Goal: Task Accomplishment & Management: Manage account settings

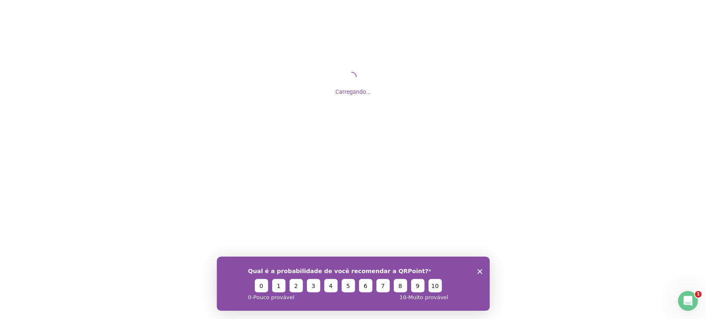
click at [478, 269] on polygon "Encerrar pesquisa" at bounding box center [479, 271] width 5 height 5
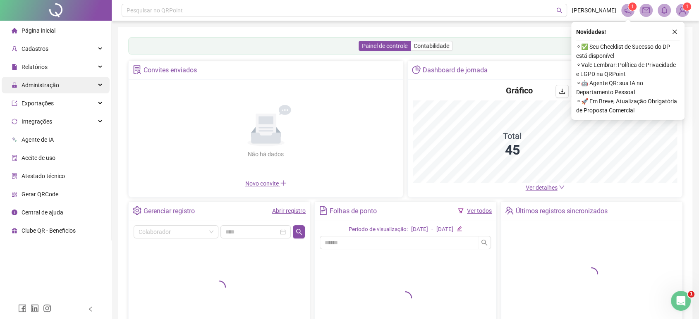
click at [53, 91] on span "Administração" at bounding box center [36, 85] width 48 height 17
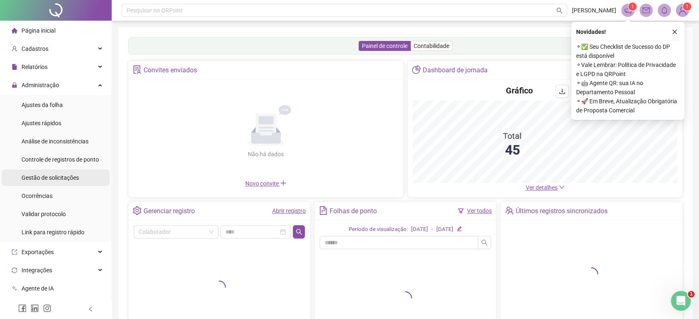
click at [71, 175] on span "Gestão de solicitações" at bounding box center [51, 178] width 58 height 7
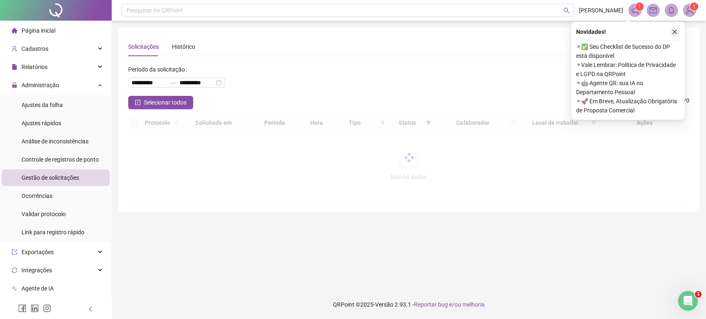
click at [674, 32] on icon "close" at bounding box center [675, 32] width 6 height 6
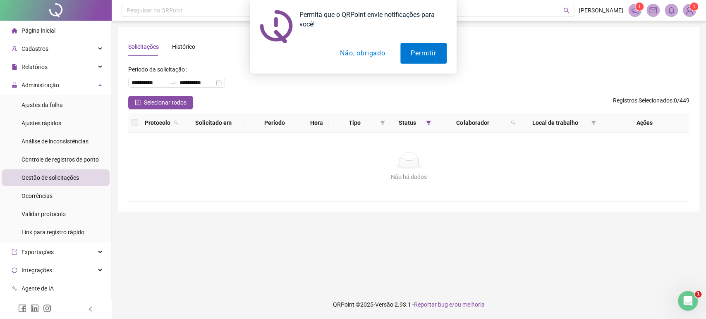
click at [362, 53] on button "Não, obrigado" at bounding box center [363, 53] width 66 height 21
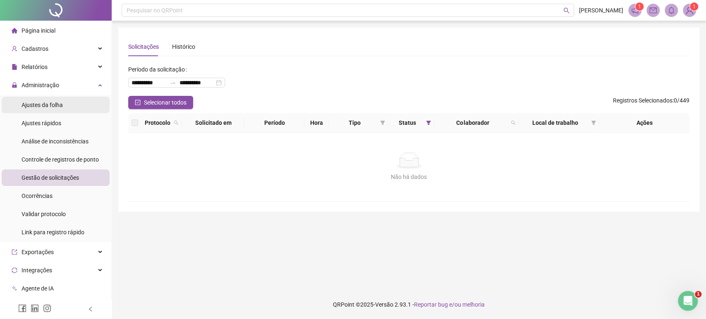
click at [63, 107] on li "Ajustes da folha" at bounding box center [56, 105] width 108 height 17
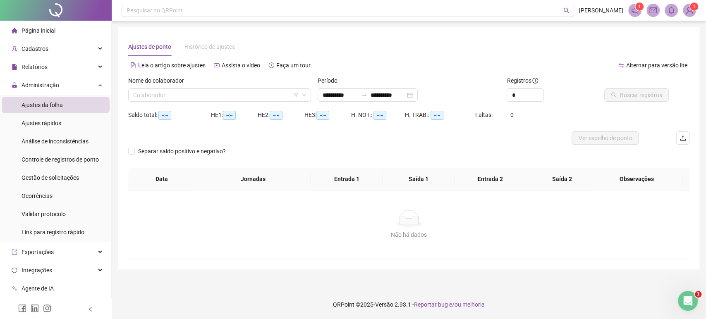
type input "**********"
click at [195, 95] on input "search" at bounding box center [216, 95] width 166 height 12
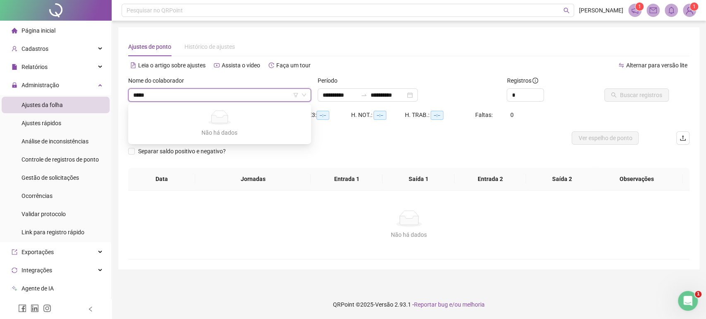
type input "****"
click at [178, 144] on div "[PERSON_NAME]" at bounding box center [220, 138] width 180 height 13
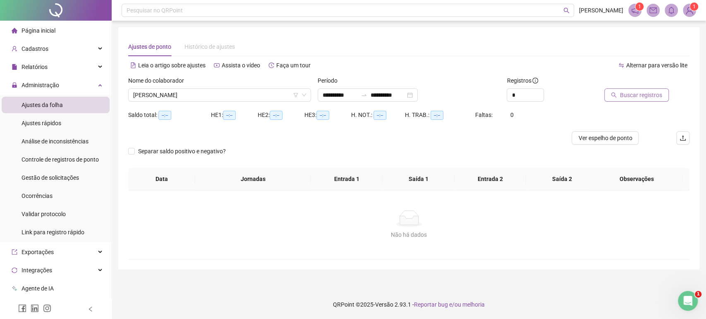
click at [643, 92] on span "Buscar registros" at bounding box center [641, 95] width 42 height 9
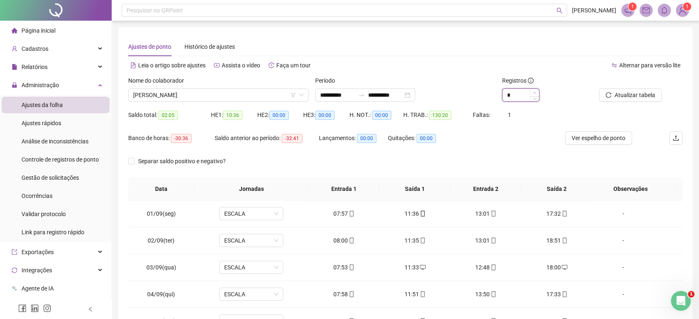
click at [538, 89] on span "Increase Value" at bounding box center [534, 92] width 9 height 7
type input "*"
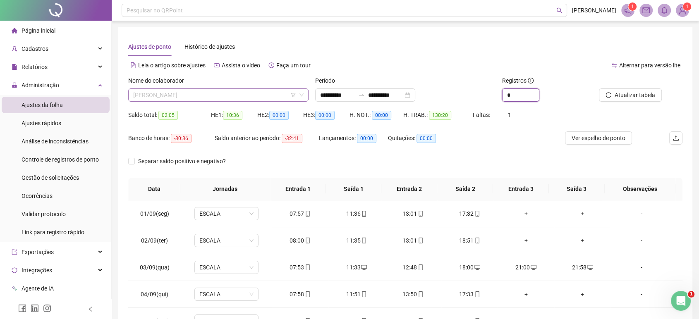
click at [209, 96] on span "[PERSON_NAME]" at bounding box center [218, 95] width 170 height 12
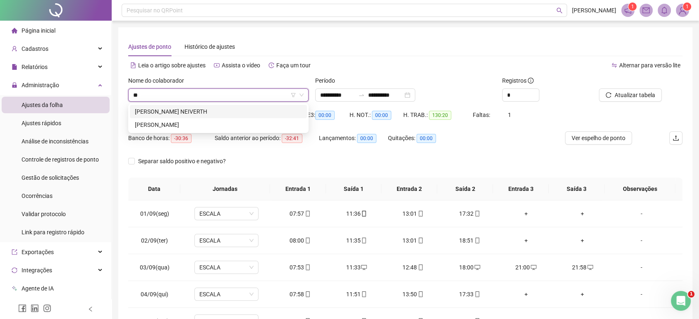
type input "***"
click at [205, 109] on div "[PERSON_NAME] NEIVERTH" at bounding box center [218, 111] width 167 height 9
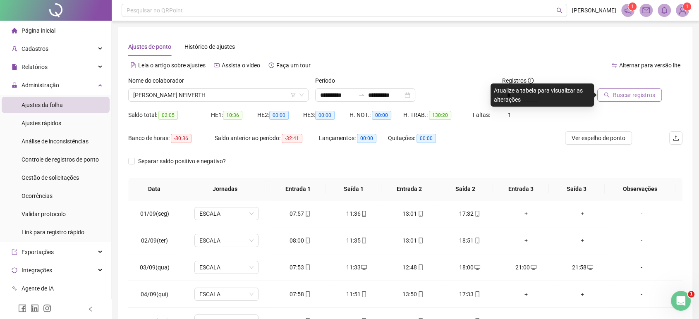
click at [623, 95] on span "Buscar registros" at bounding box center [634, 95] width 42 height 9
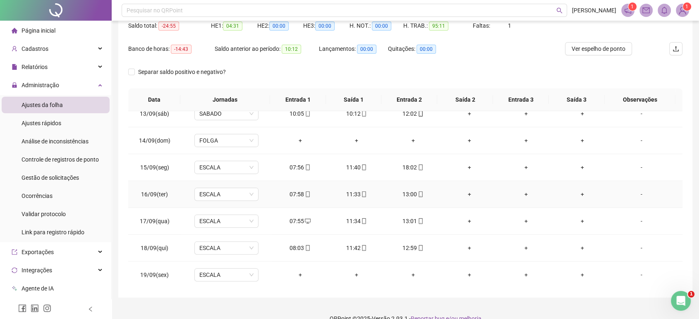
scroll to position [103, 0]
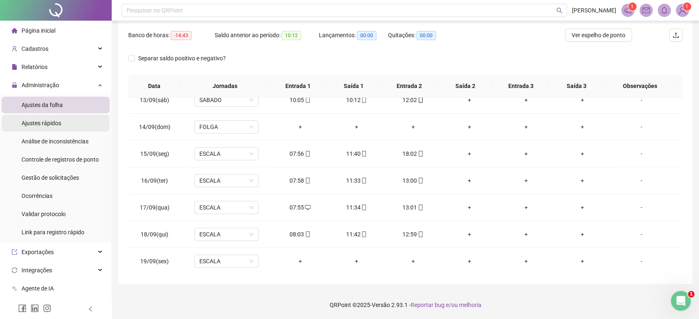
click at [66, 124] on li "Ajustes rápidos" at bounding box center [56, 123] width 108 height 17
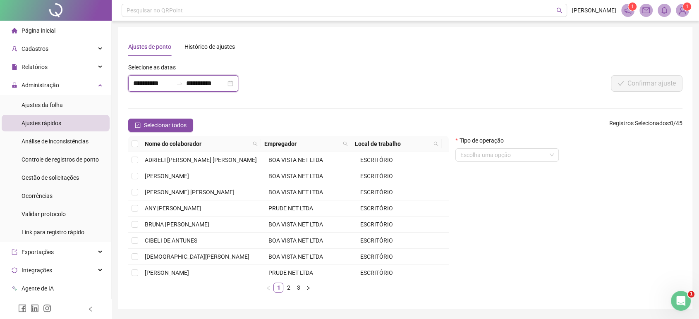
click at [156, 81] on input "**********" at bounding box center [153, 84] width 40 height 10
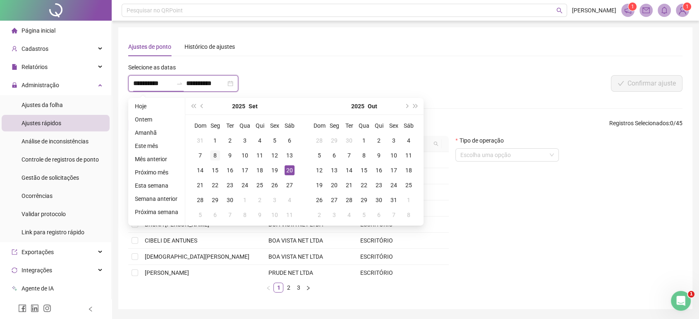
type input "**********"
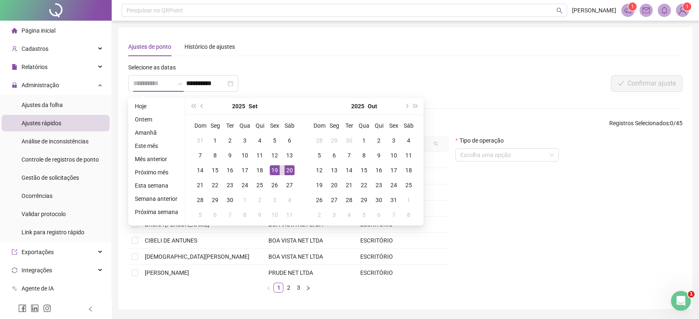
click at [272, 168] on div "19" at bounding box center [275, 171] width 10 height 10
type input "**********"
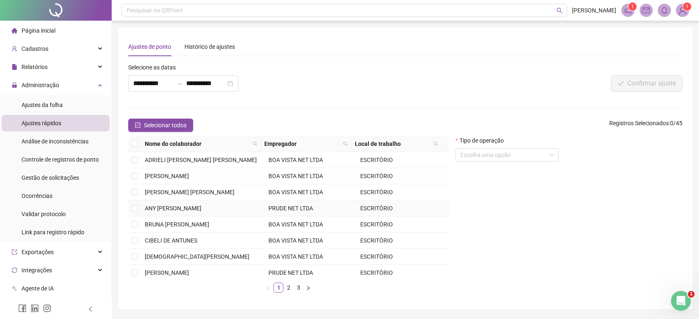
scroll to position [117, 0]
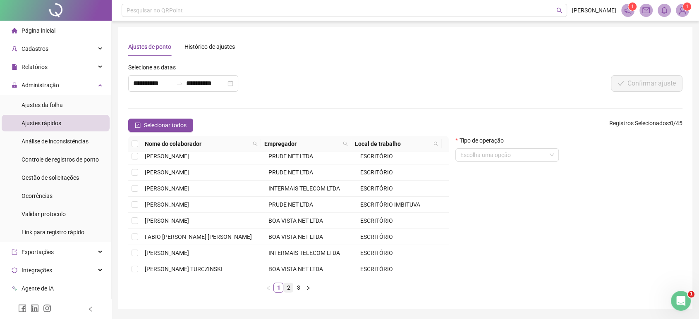
click at [285, 284] on link "2" at bounding box center [288, 287] width 9 height 9
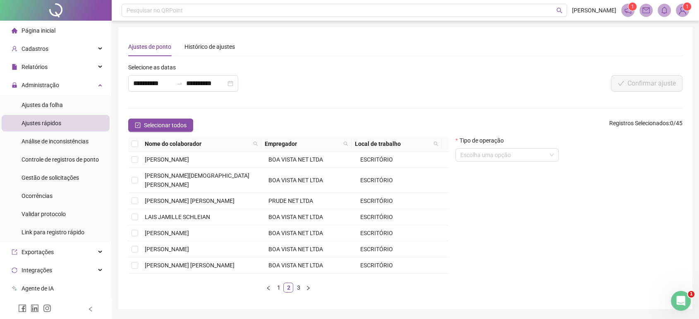
scroll to position [126, 0]
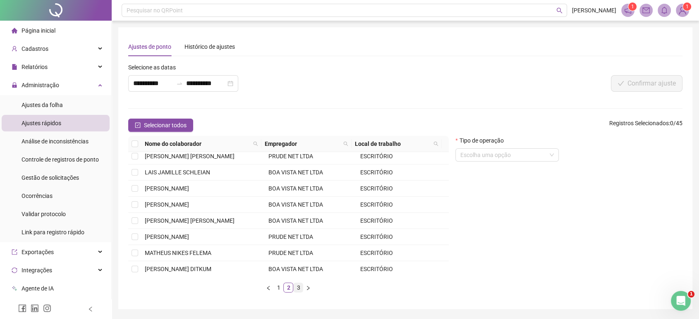
click at [301, 286] on link "3" at bounding box center [298, 287] width 9 height 9
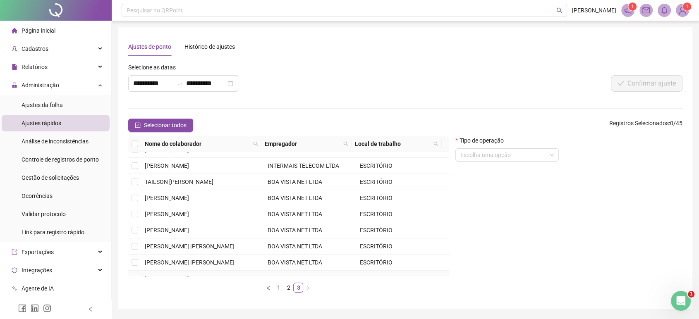
scroll to position [0, 0]
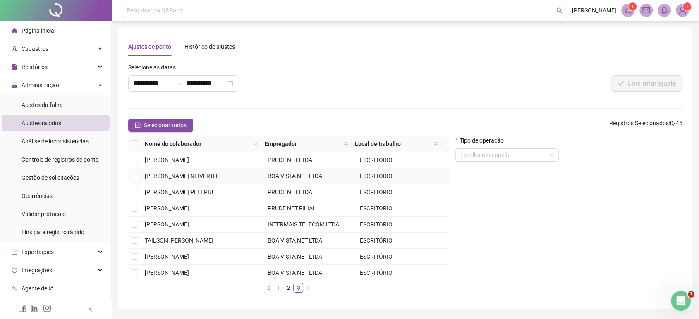
click at [190, 175] on span "[PERSON_NAME] NEIVERTH" at bounding box center [181, 176] width 72 height 7
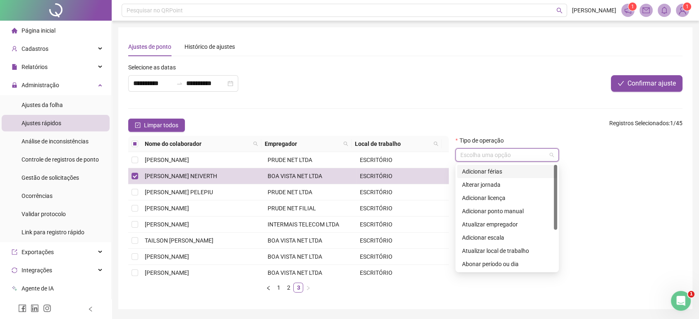
click at [503, 154] on input "search" at bounding box center [504, 155] width 86 height 12
click at [515, 261] on div "Abonar período ou dia" at bounding box center [507, 264] width 90 height 9
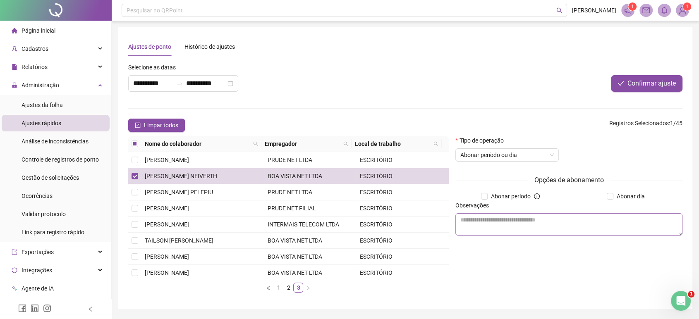
drag, startPoint x: 635, startPoint y: 194, endPoint x: 614, endPoint y: 223, distance: 35.3
click at [634, 194] on span "Abonar dia" at bounding box center [631, 196] width 35 height 9
click at [613, 223] on textarea at bounding box center [569, 225] width 227 height 22
type textarea "**********"
click at [664, 87] on span "Confirmar ajuste" at bounding box center [652, 84] width 48 height 10
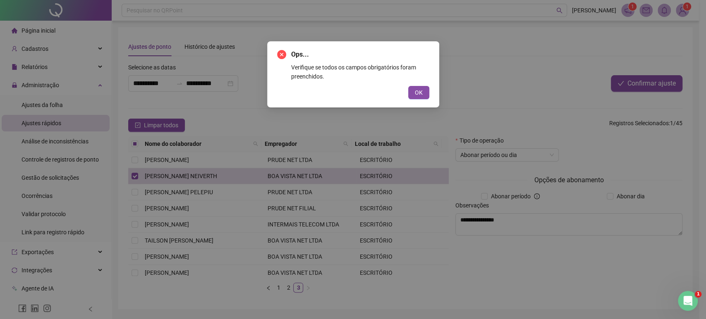
click at [627, 168] on div "Ops... Verifique se todos os campos obrigatórios foram preenchidos. OK" at bounding box center [353, 159] width 706 height 319
click at [430, 95] on div "Ops... Verifique se todos os campos obrigatórios foram preenchidos. OK" at bounding box center [353, 74] width 172 height 66
click at [408, 91] on button "OK" at bounding box center [418, 92] width 21 height 13
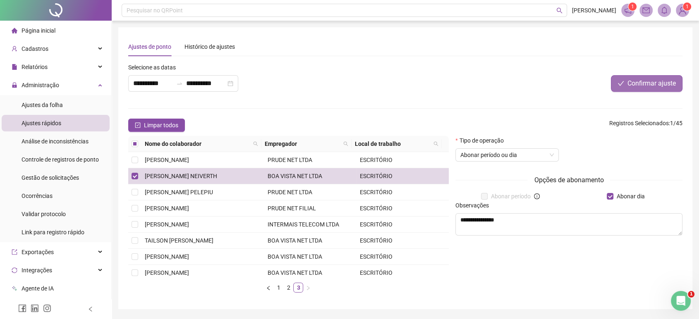
click at [649, 77] on button "Confirmar ajuste" at bounding box center [647, 83] width 72 height 17
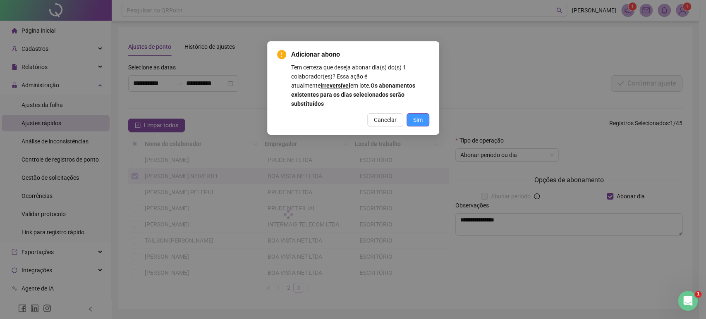
click at [414, 115] on span "Sim" at bounding box center [418, 119] width 10 height 9
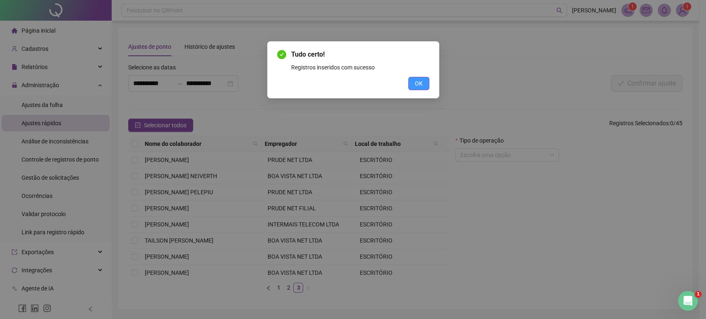
click at [415, 85] on span "OK" at bounding box center [419, 83] width 8 height 9
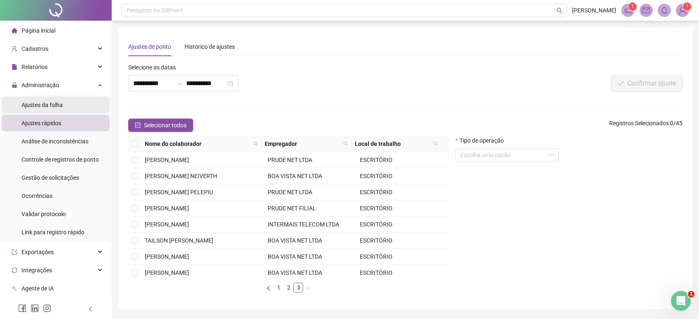
click at [67, 98] on li "Ajustes da folha" at bounding box center [56, 105] width 108 height 17
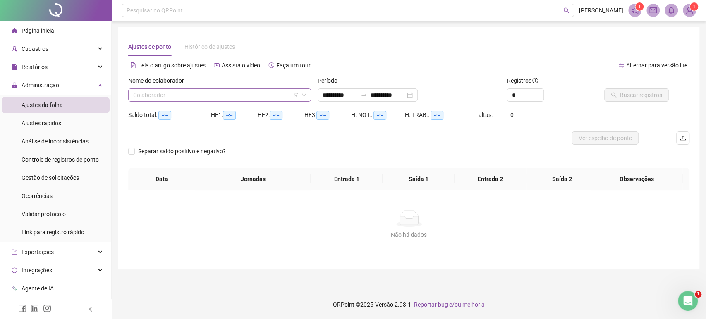
type input "**********"
click at [182, 95] on input "search" at bounding box center [216, 95] width 166 height 12
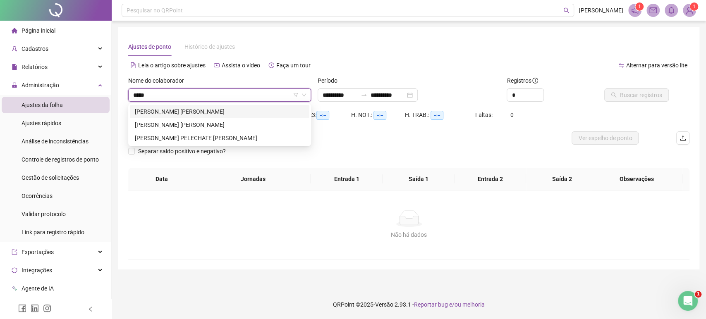
type input "******"
click at [179, 115] on div "[PERSON_NAME] [PERSON_NAME]" at bounding box center [220, 111] width 170 height 9
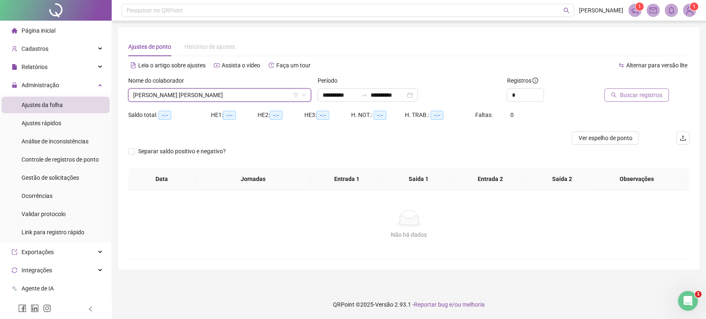
click at [630, 95] on span "Buscar registros" at bounding box center [641, 95] width 42 height 9
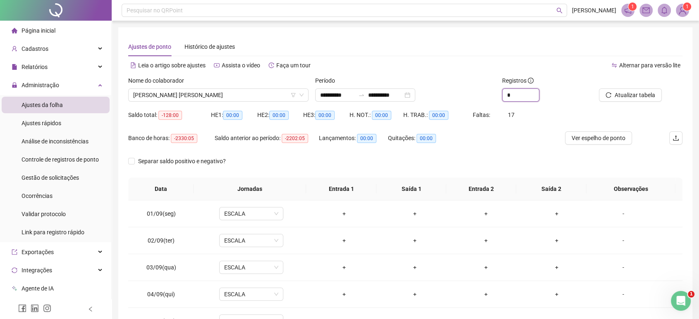
click at [539, 92] on span "Increase Value" at bounding box center [539, 92] width 0 height 6
type input "*"
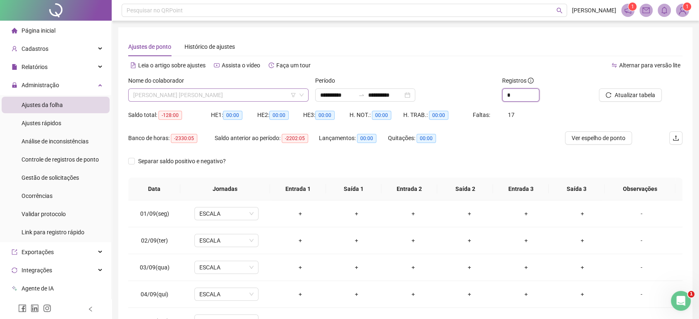
click at [218, 93] on span "[PERSON_NAME] [PERSON_NAME]" at bounding box center [218, 95] width 170 height 12
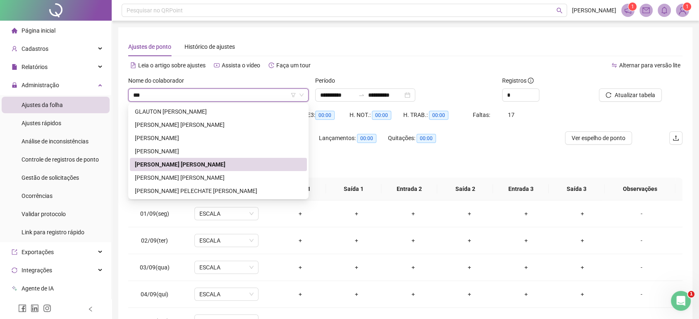
type input "****"
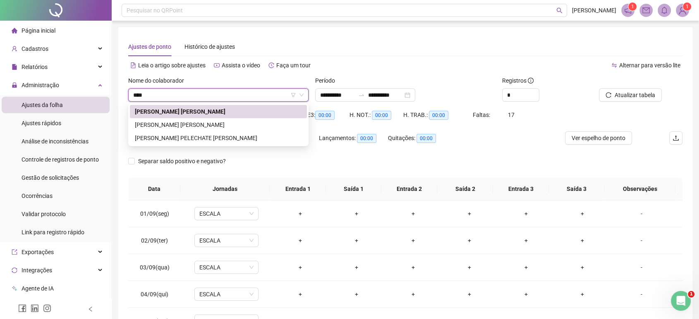
click at [211, 126] on div "[PERSON_NAME] [PERSON_NAME]" at bounding box center [218, 124] width 167 height 9
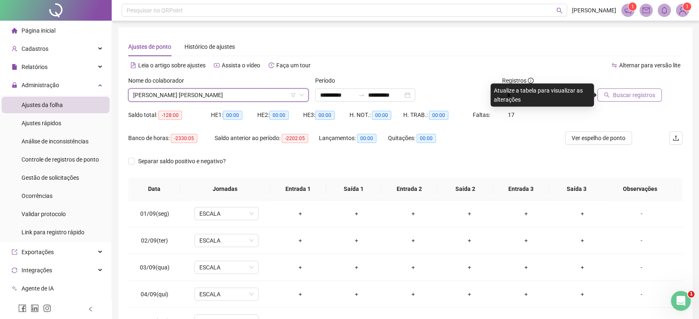
click at [618, 97] on span "Buscar registros" at bounding box center [634, 95] width 42 height 9
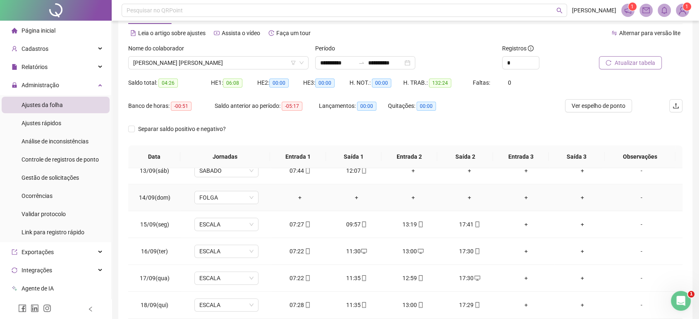
scroll to position [92, 0]
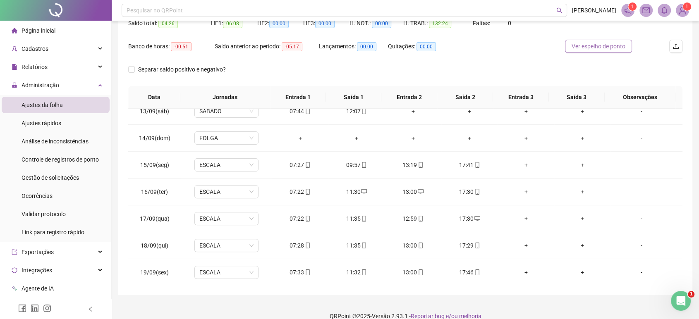
click at [597, 50] on span "Ver espelho de ponto" at bounding box center [599, 46] width 54 height 9
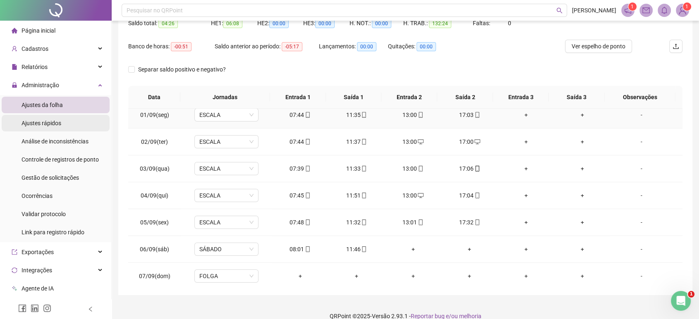
scroll to position [0, 0]
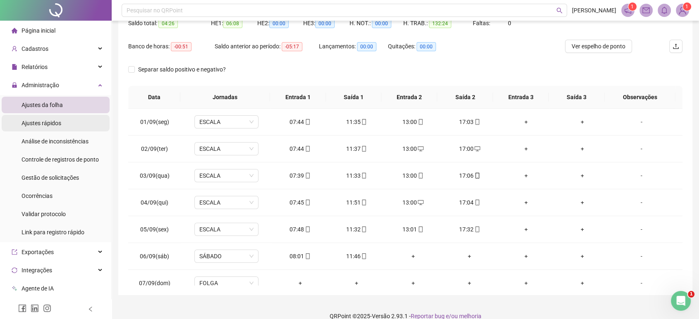
click at [40, 125] on span "Ajustes rápidos" at bounding box center [42, 123] width 40 height 7
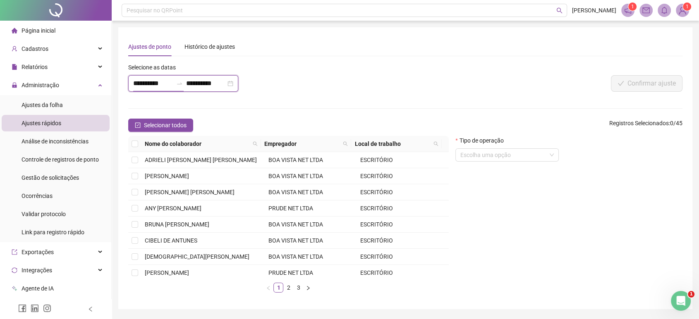
click at [152, 85] on input "**********" at bounding box center [153, 84] width 40 height 10
type input "**********"
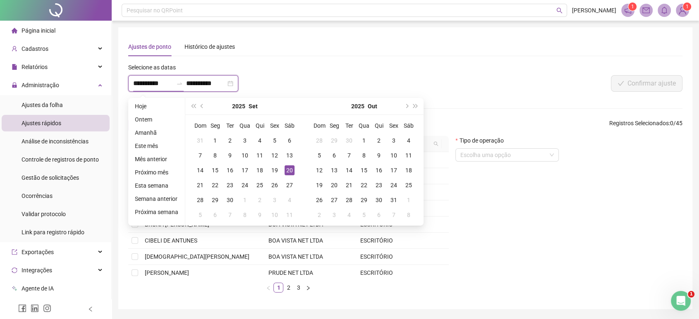
type input "**********"
click at [214, 170] on div "15" at bounding box center [215, 171] width 10 height 10
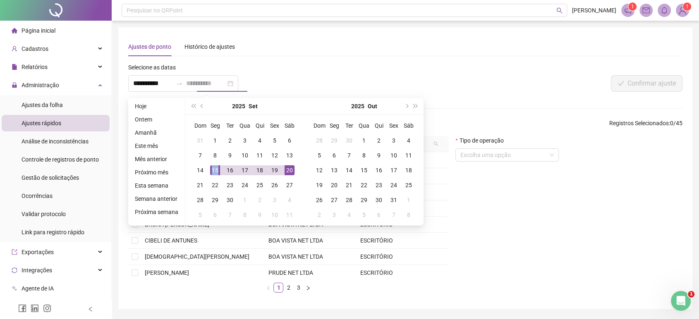
type input "**********"
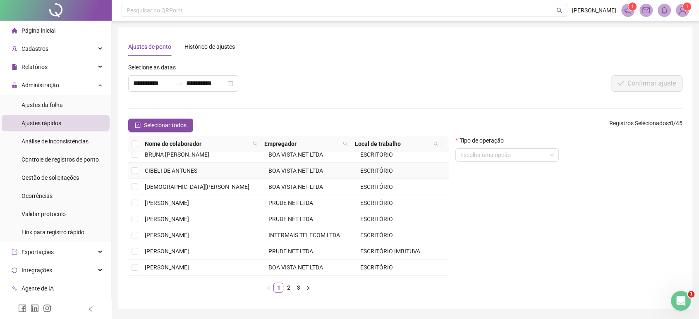
scroll to position [117, 0]
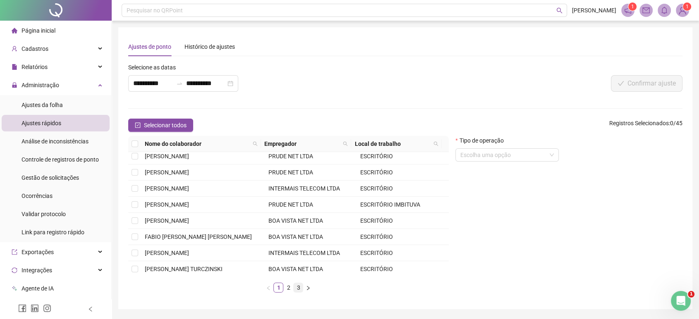
click at [302, 287] on link "3" at bounding box center [298, 287] width 9 height 9
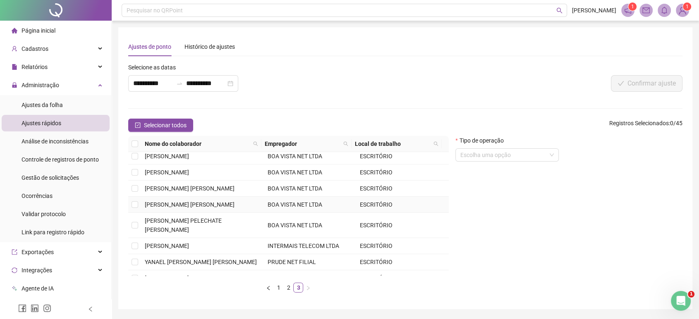
click at [215, 202] on td "[PERSON_NAME] [PERSON_NAME]" at bounding box center [203, 205] width 123 height 16
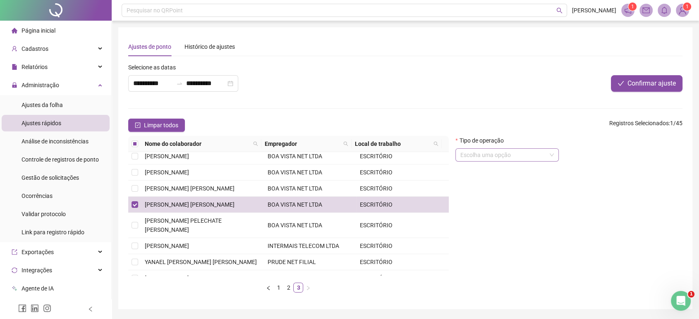
click at [529, 158] on input "search" at bounding box center [504, 155] width 86 height 12
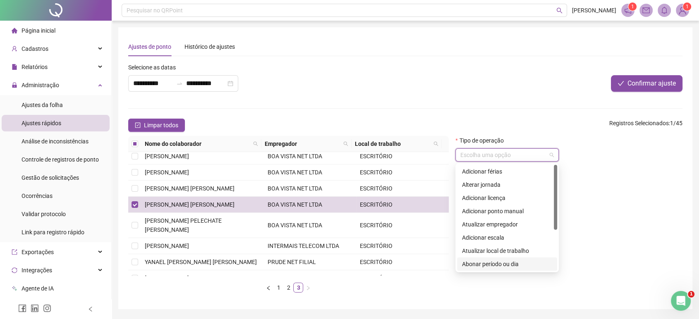
click at [503, 263] on div "Abonar período ou dia" at bounding box center [507, 264] width 90 height 9
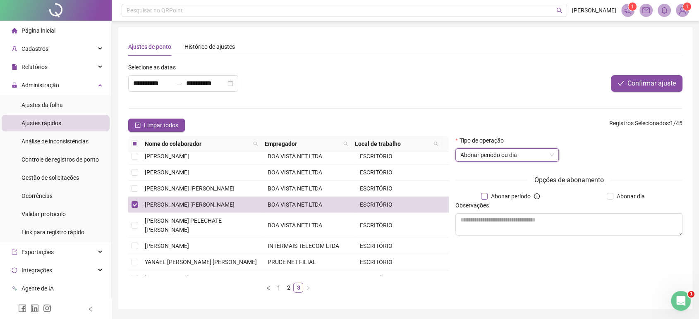
click at [523, 196] on span "Abonar período" at bounding box center [511, 196] width 46 height 9
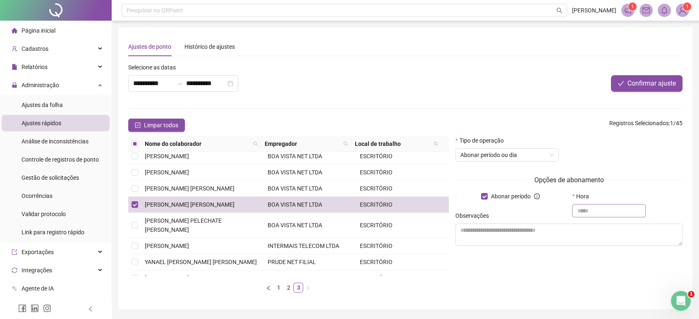
click at [617, 206] on input "text" at bounding box center [609, 210] width 74 height 13
type input "*****"
click at [569, 231] on textarea at bounding box center [569, 235] width 227 height 22
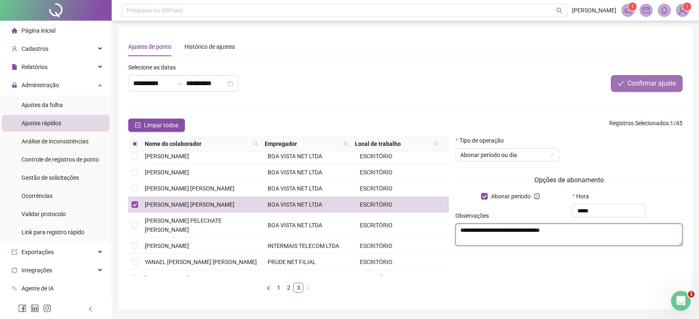
type textarea "**********"
click at [644, 78] on button "Confirmar ajuste" at bounding box center [647, 83] width 72 height 17
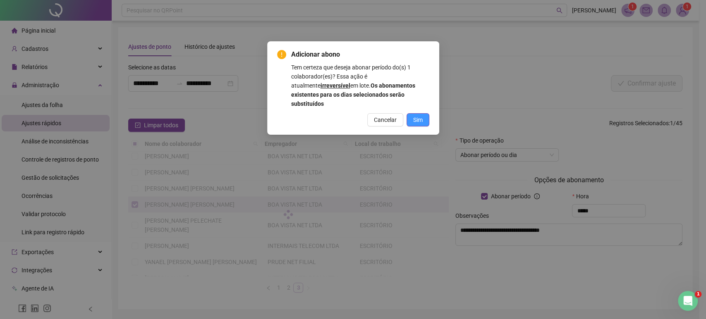
click at [421, 115] on span "Sim" at bounding box center [418, 119] width 10 height 9
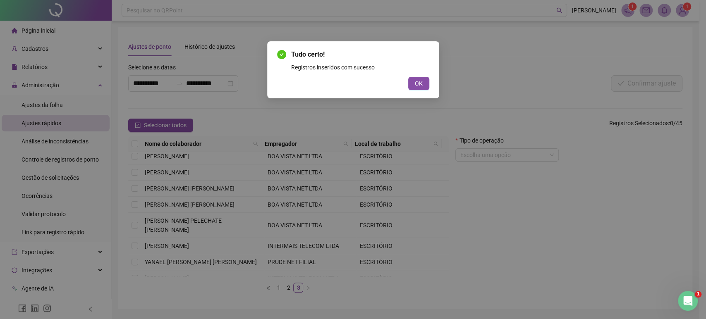
click at [40, 113] on div "Tudo certo! Registros inseridos com sucesso OK" at bounding box center [353, 159] width 706 height 319
click at [438, 89] on div "Tudo certo! Registros inseridos com sucesso OK" at bounding box center [353, 69] width 172 height 57
click at [426, 84] on button "OK" at bounding box center [418, 83] width 21 height 13
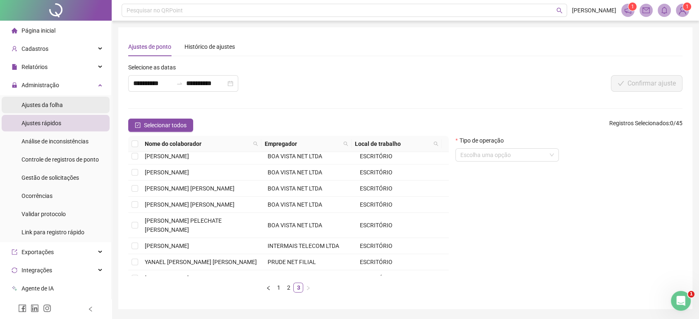
click at [41, 97] on div "Ajustes da folha" at bounding box center [42, 105] width 41 height 17
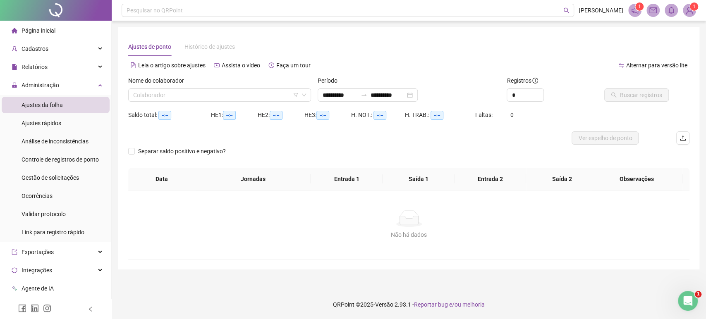
type input "**********"
click at [215, 97] on input "search" at bounding box center [216, 95] width 166 height 12
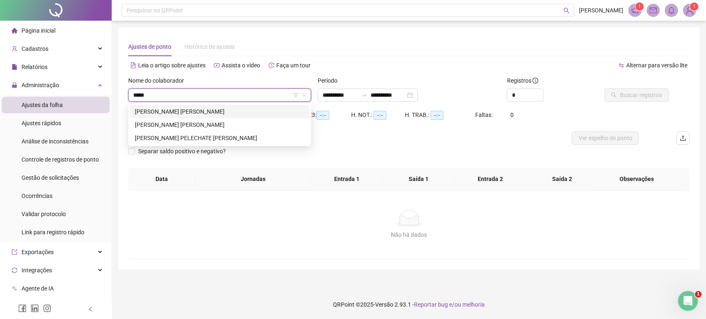
type input "******"
click at [185, 118] on div "[PERSON_NAME] [PERSON_NAME]" at bounding box center [220, 111] width 180 height 13
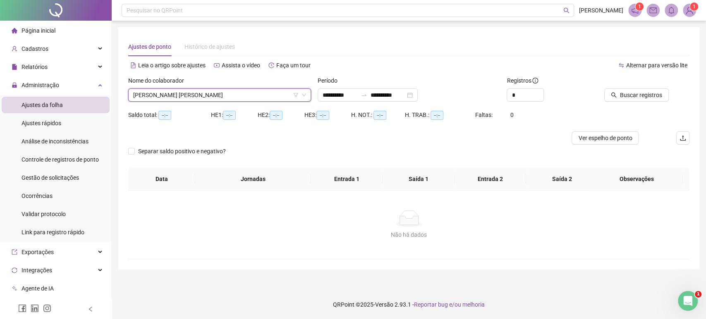
click at [187, 123] on div "Saldo total: --:--" at bounding box center [169, 119] width 83 height 23
click at [194, 94] on span "[PERSON_NAME] [PERSON_NAME]" at bounding box center [219, 95] width 173 height 12
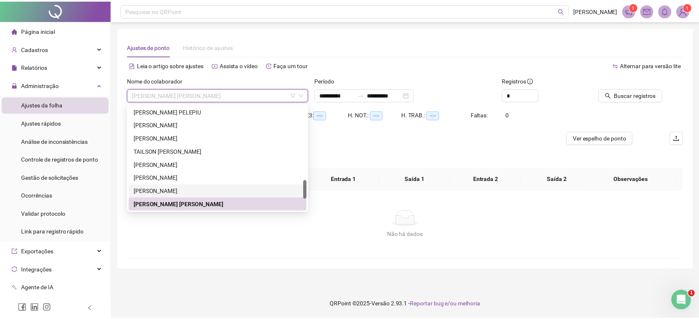
scroll to position [470, 0]
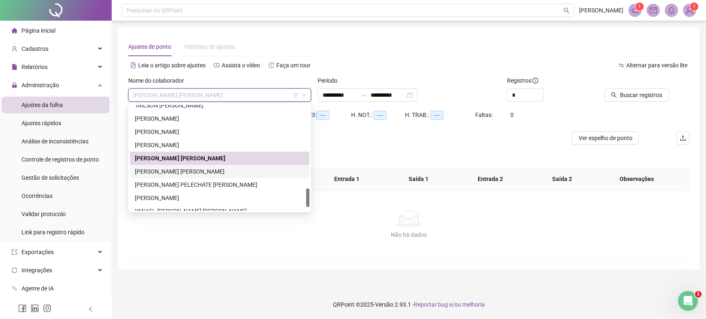
click at [203, 173] on div "[PERSON_NAME] [PERSON_NAME]" at bounding box center [220, 171] width 170 height 9
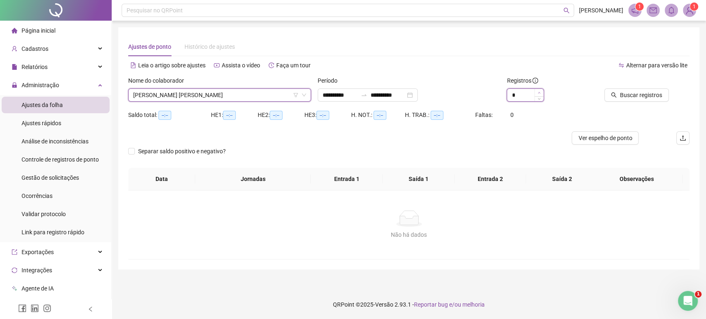
type input "*"
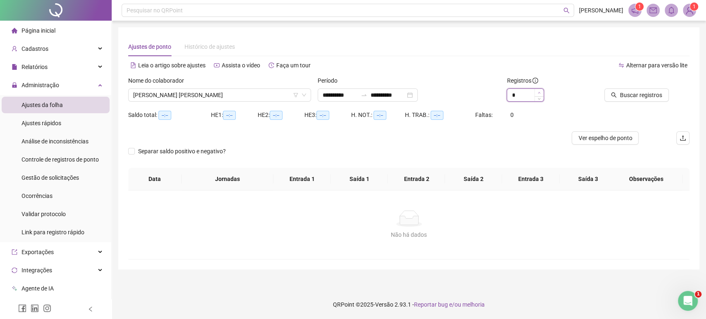
click at [541, 92] on span "Increase Value" at bounding box center [539, 92] width 9 height 7
click at [623, 93] on span "Buscar registros" at bounding box center [641, 95] width 42 height 9
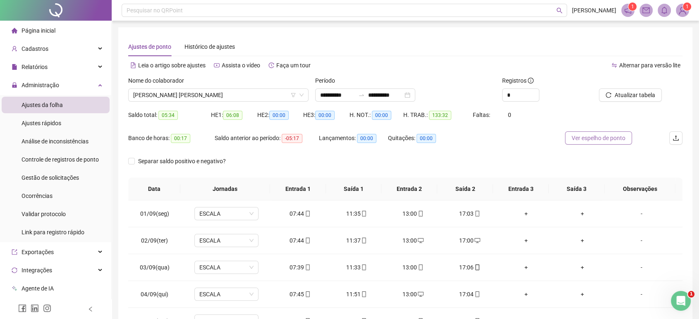
click at [605, 137] on span "Ver espelho de ponto" at bounding box center [599, 138] width 54 height 9
click at [608, 137] on span "Ver espelho de ponto" at bounding box center [599, 138] width 54 height 9
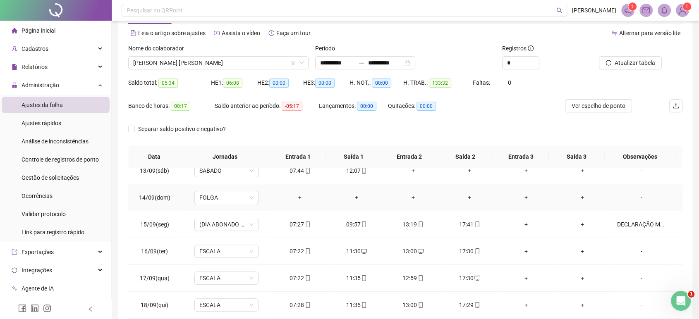
scroll to position [46, 0]
